Goal: Task Accomplishment & Management: Manage account settings

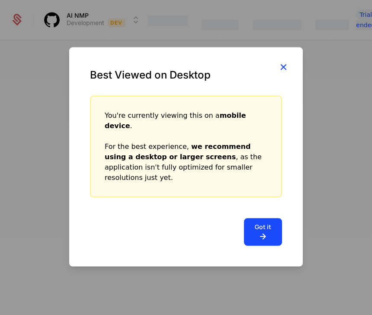
click at [283, 73] on icon "button" at bounding box center [282, 66] width 11 height 11
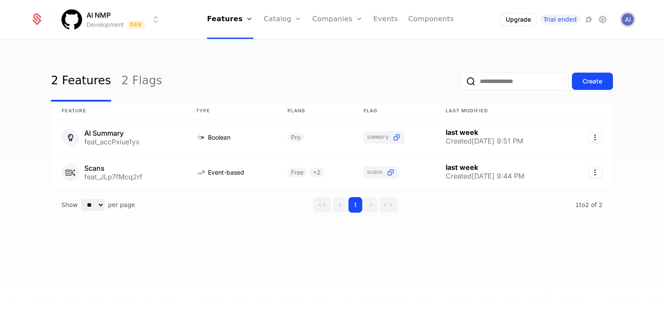
click at [371, 21] on img "Open user button" at bounding box center [627, 19] width 12 height 12
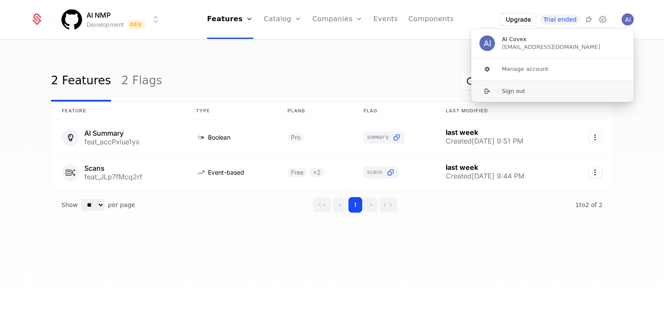
click at [371, 89] on button "Sign out" at bounding box center [552, 91] width 163 height 22
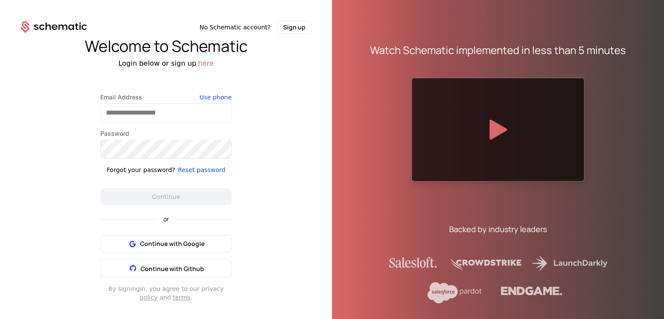
click at [184, 252] on div "Continue with Google Continue with Github" at bounding box center [165, 256] width 131 height 42
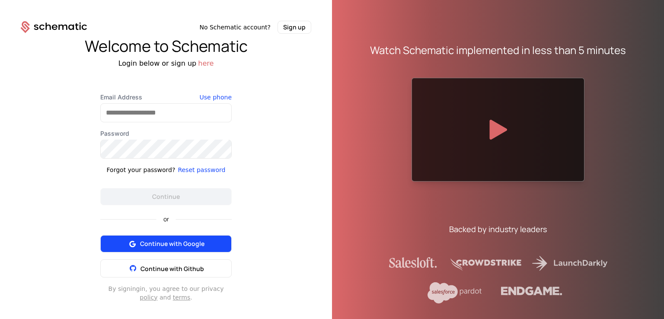
click at [183, 241] on span "Continue with Google" at bounding box center [172, 243] width 64 height 9
